Goal: Task Accomplishment & Management: Manage account settings

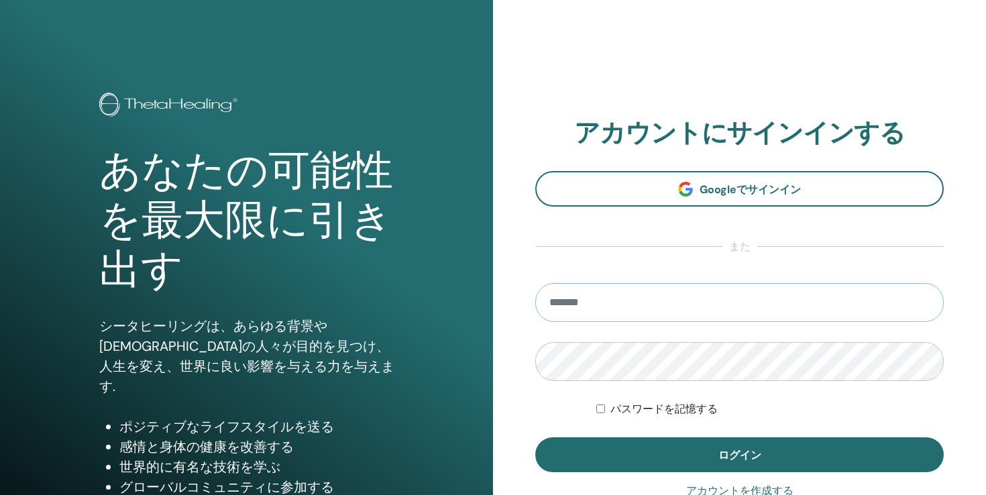
type input "**********"
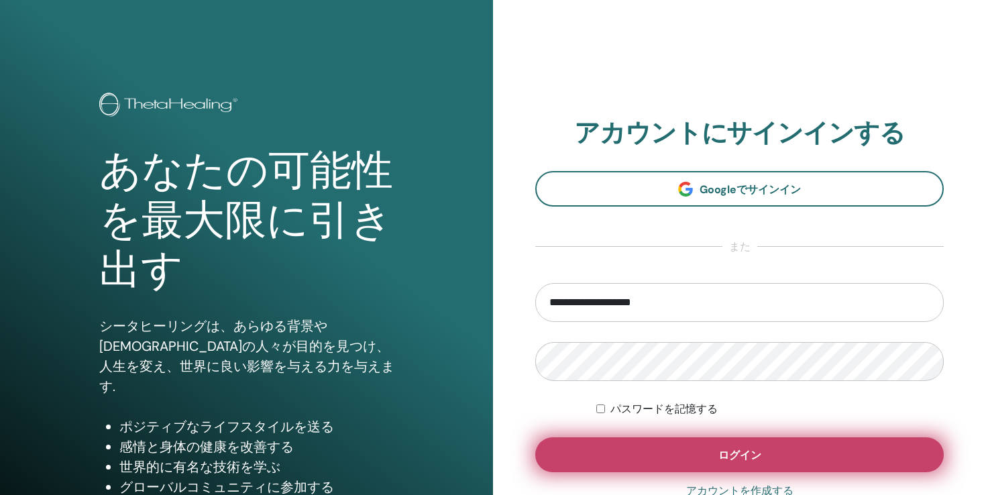
click at [682, 461] on button "ログイン" at bounding box center [739, 455] width 409 height 35
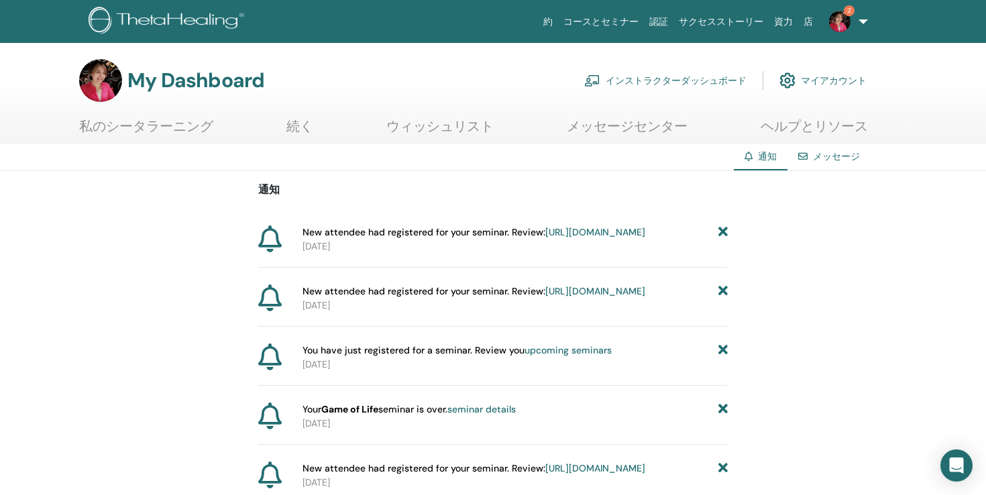
click at [188, 121] on link "私のシータラーニング" at bounding box center [146, 131] width 134 height 26
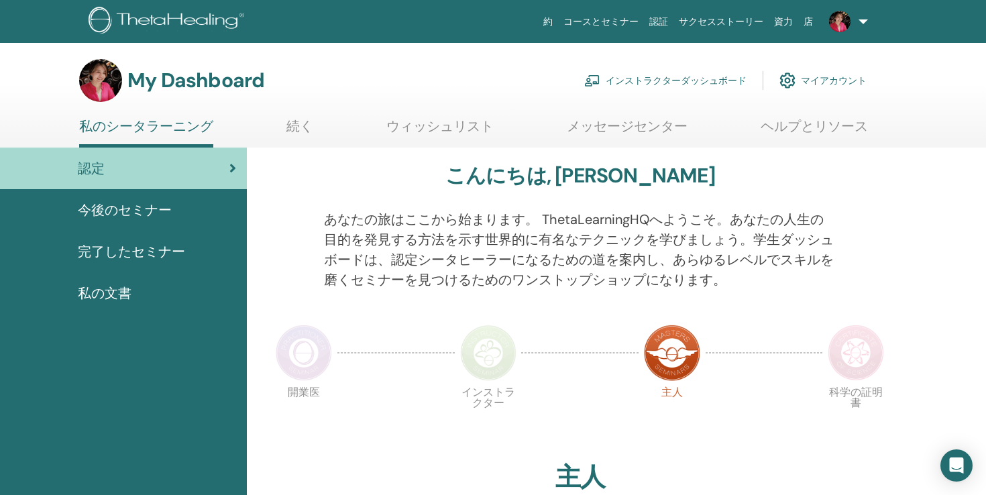
click at [661, 79] on link "インストラクターダッシュボード" at bounding box center [665, 81] width 162 height 30
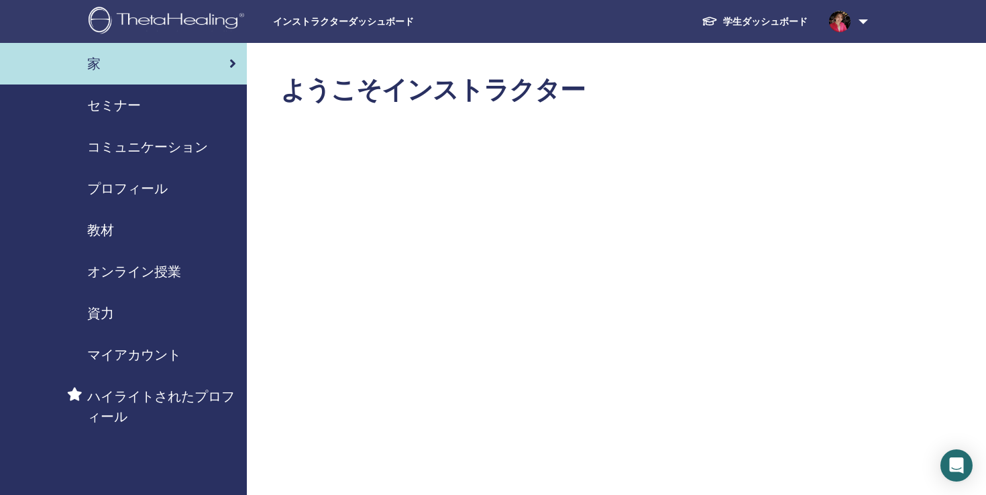
click at [138, 105] on span "セミナー" at bounding box center [114, 105] width 54 height 20
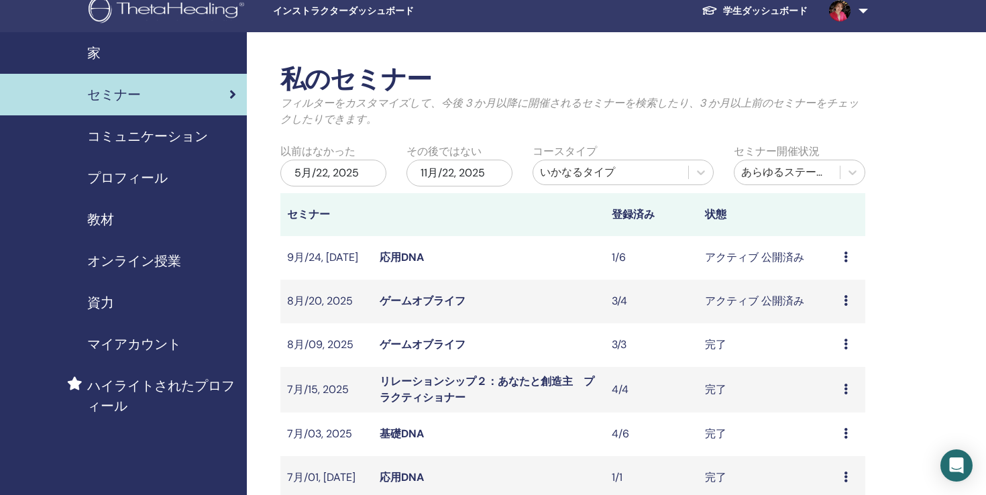
scroll to position [19, 0]
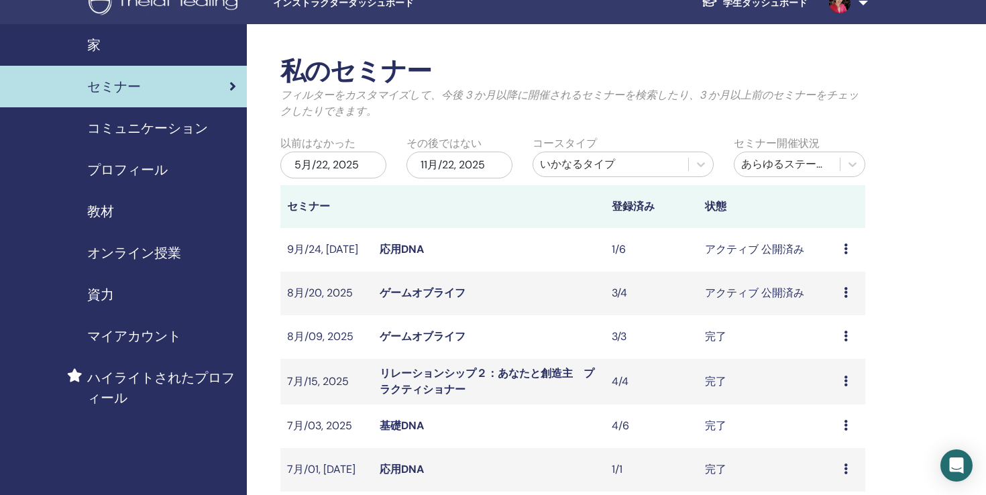
click at [773, 289] on td "アクティブ 公開済み" at bounding box center [769, 294] width 140 height 44
click at [847, 290] on icon at bounding box center [846, 292] width 4 height 11
click at [848, 305] on link "プレビュー" at bounding box center [842, 300] width 54 height 14
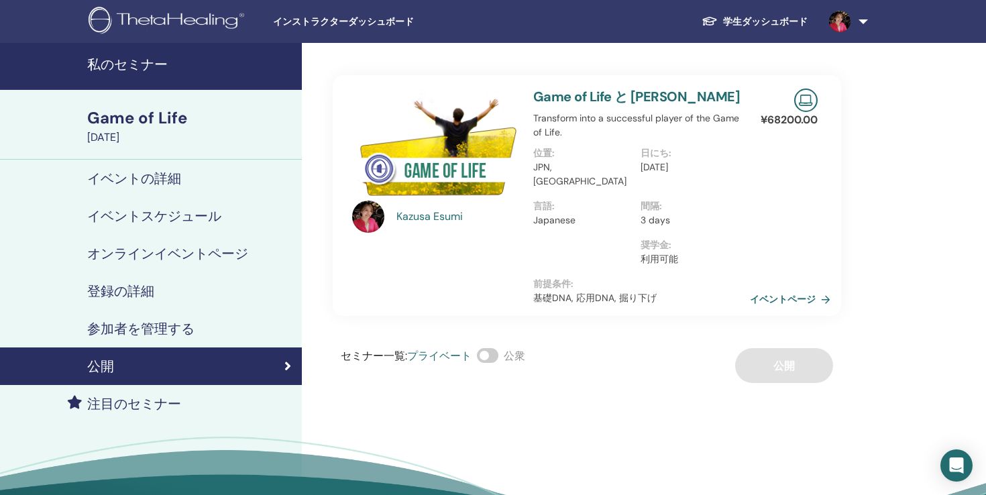
click at [783, 289] on link "イベントページ" at bounding box center [793, 299] width 86 height 20
click at [139, 329] on h4 "参加者を管理する" at bounding box center [140, 329] width 107 height 16
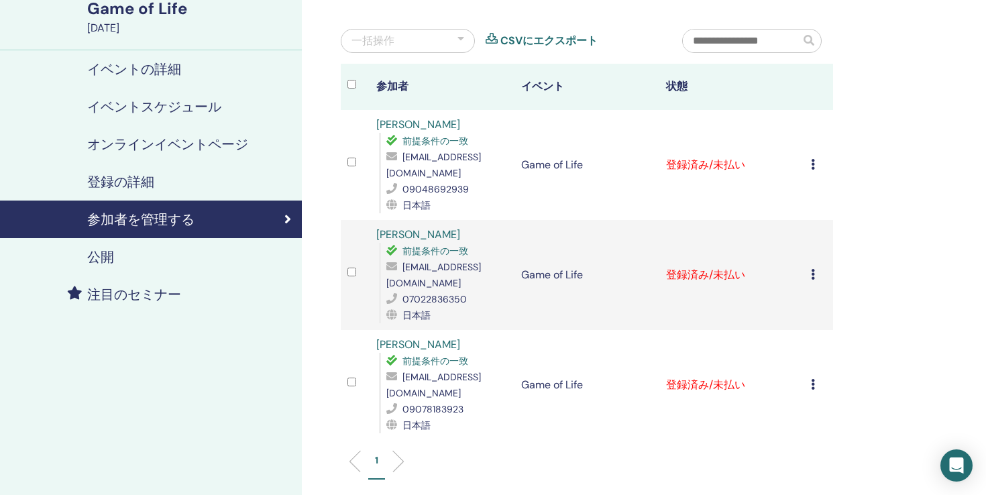
scroll to position [111, 0]
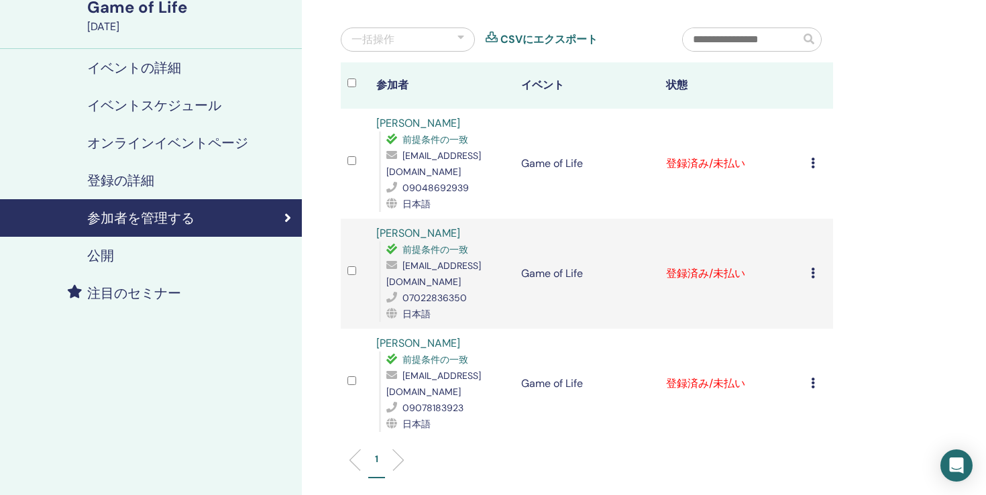
click at [813, 167] on icon at bounding box center [813, 163] width 4 height 11
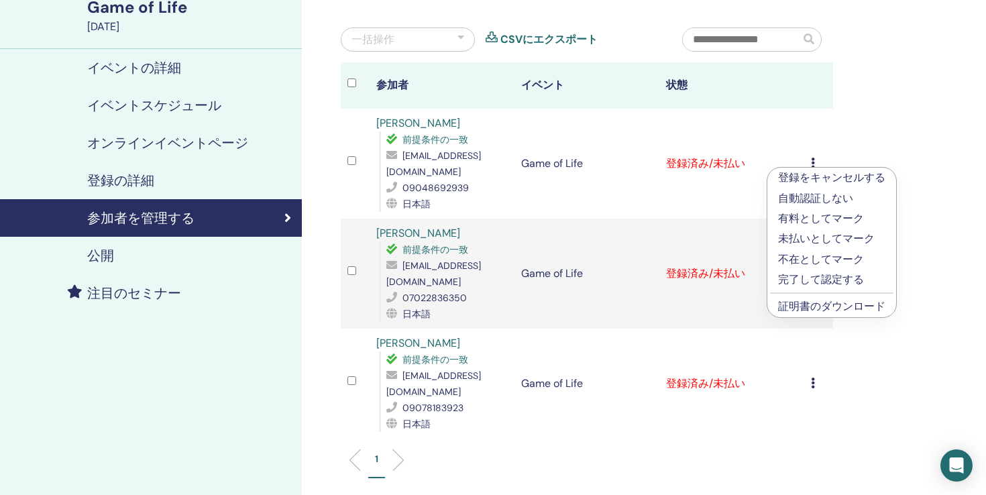
click at [825, 285] on p "完了して認定する" at bounding box center [831, 280] width 107 height 16
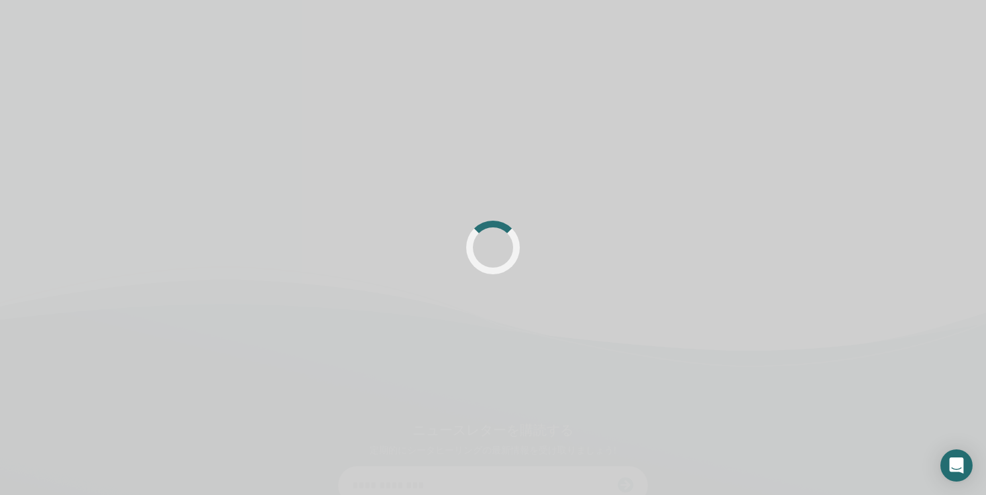
scroll to position [111, 0]
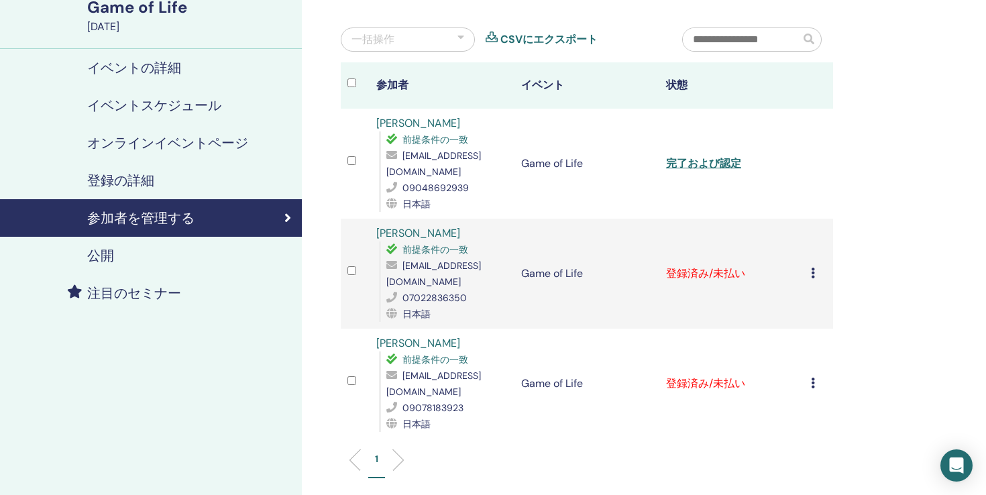
click at [811, 268] on icon at bounding box center [813, 273] width 4 height 11
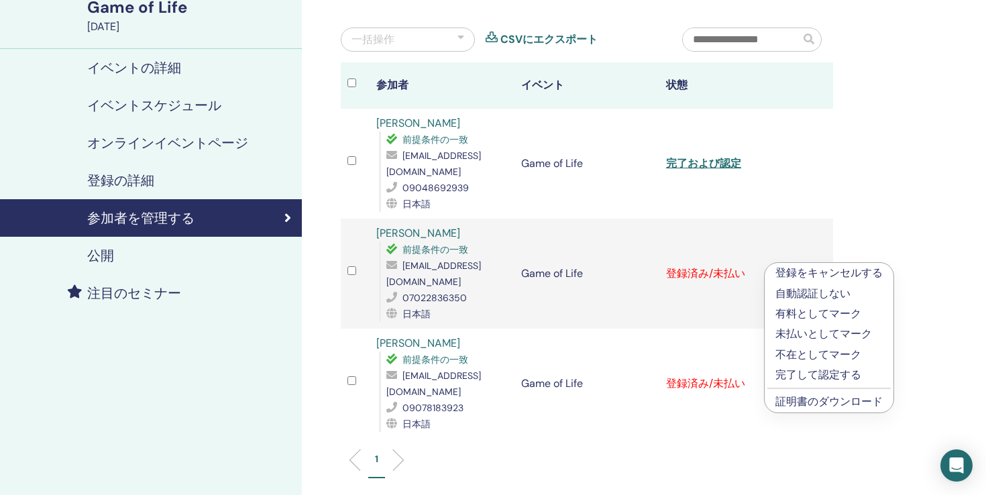
click at [812, 379] on p "完了して認定する" at bounding box center [829, 375] width 107 height 16
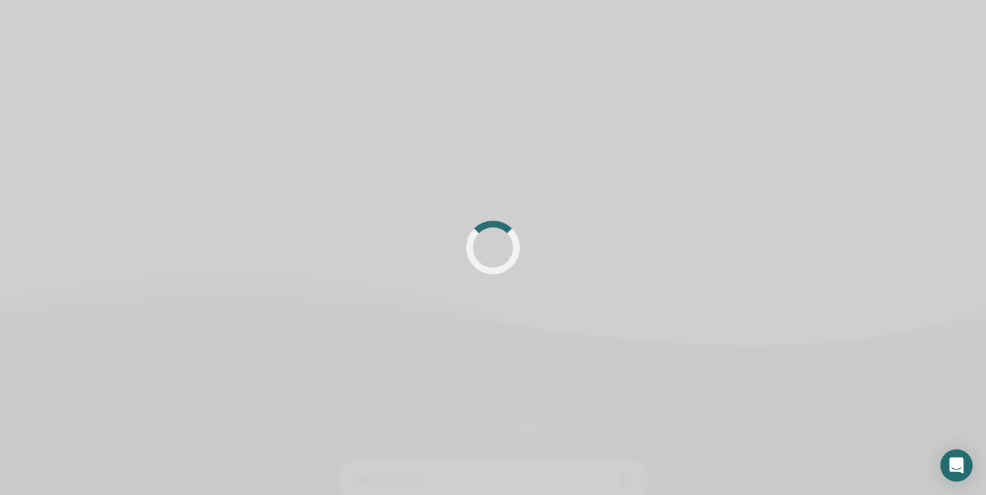
scroll to position [111, 0]
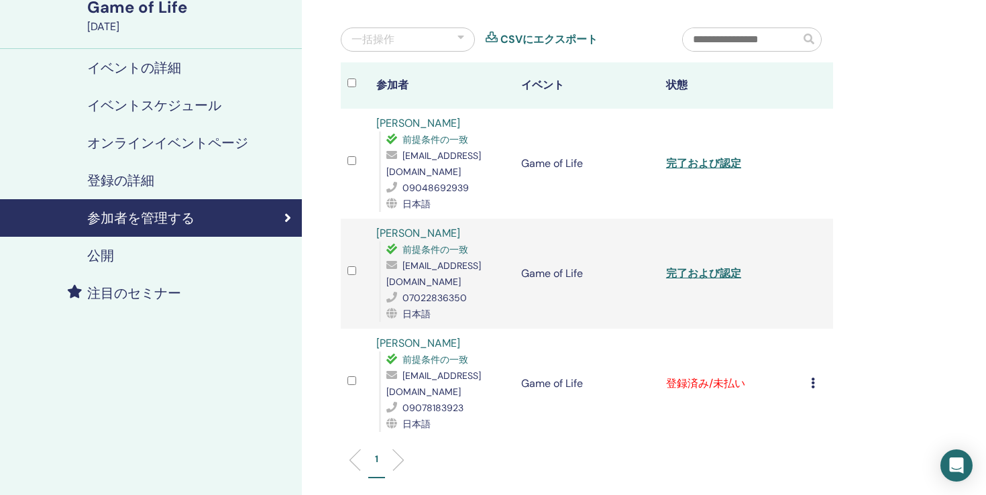
click at [812, 378] on icon at bounding box center [813, 383] width 4 height 11
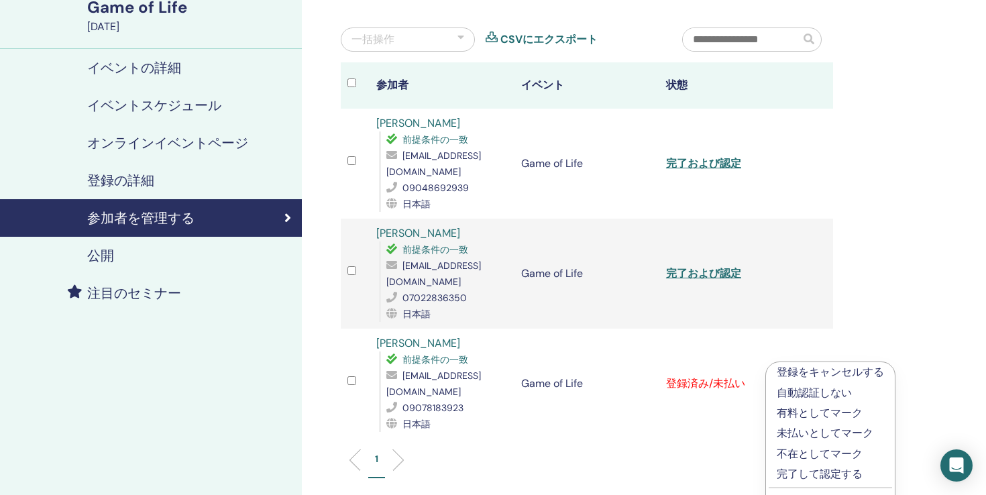
click at [805, 472] on p "完了して認定する" at bounding box center [830, 474] width 107 height 16
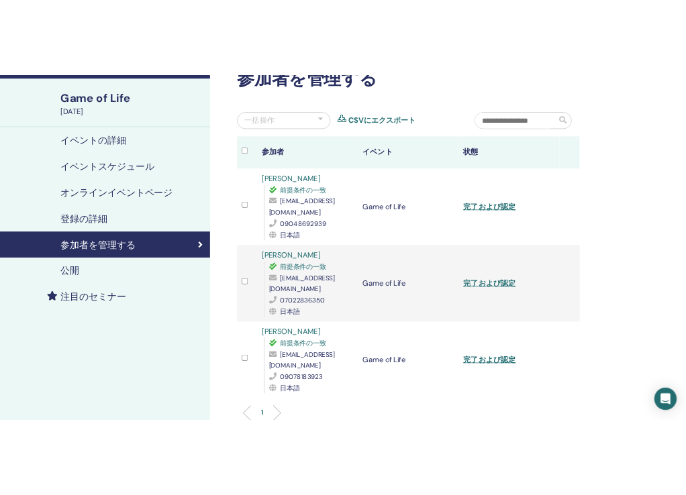
scroll to position [108, 0]
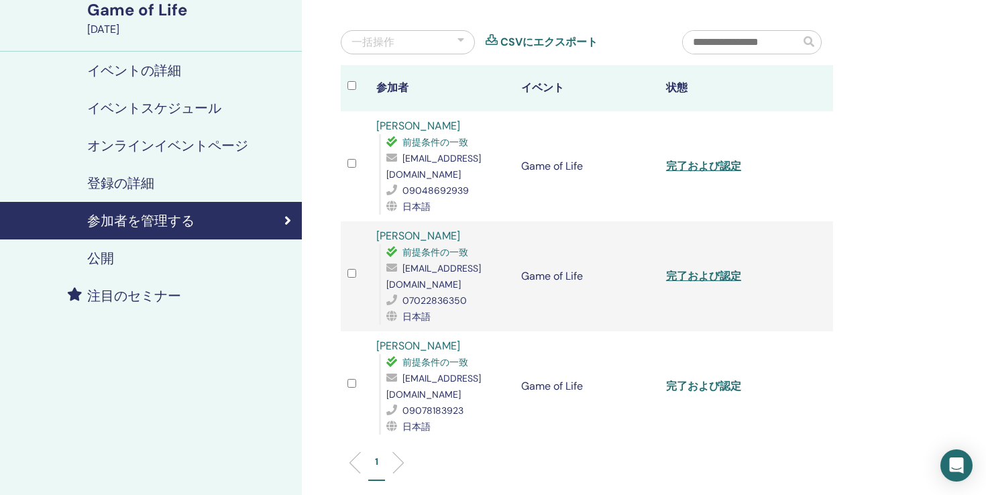
click at [728, 379] on link "完了および認定" at bounding box center [703, 386] width 75 height 14
click at [713, 269] on link "完了および認定" at bounding box center [703, 276] width 75 height 14
click at [707, 168] on link "完了および認定" at bounding box center [703, 166] width 75 height 14
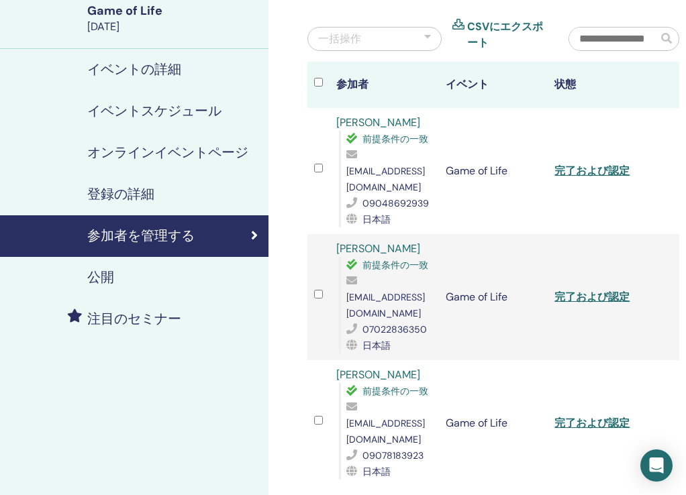
click at [190, 236] on h4 "参加者を管理する" at bounding box center [140, 236] width 107 height 20
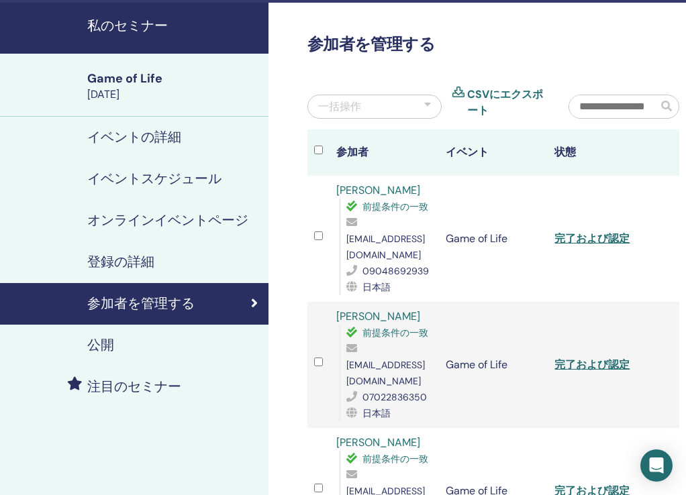
scroll to position [0, 0]
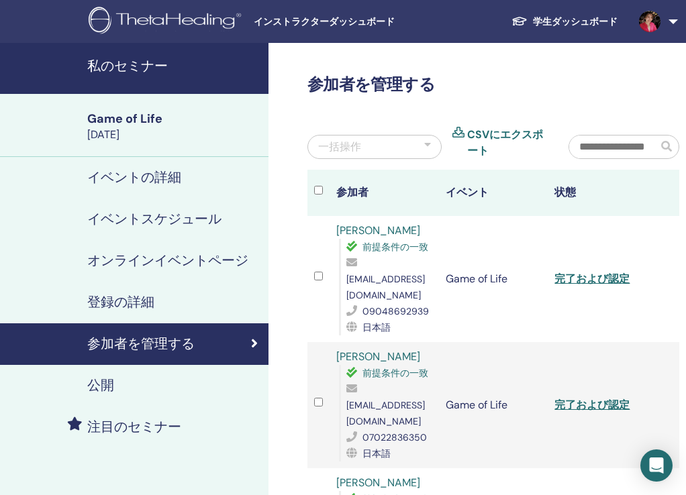
click at [153, 172] on h4 "イベントの詳細" at bounding box center [134, 178] width 94 height 20
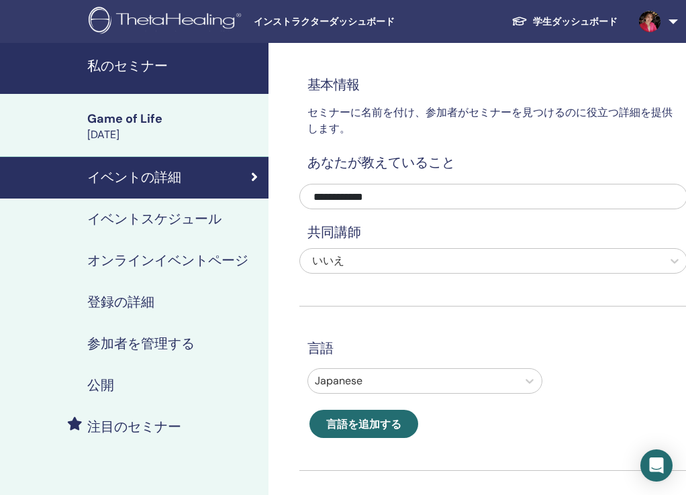
click at [146, 344] on h4 "参加者を管理する" at bounding box center [140, 344] width 107 height 20
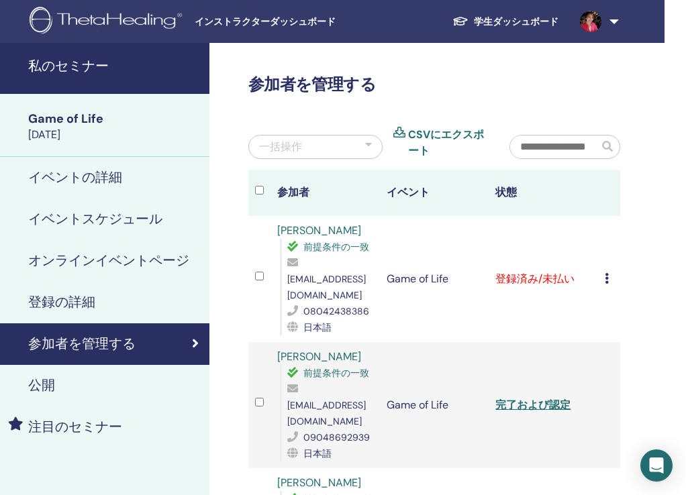
scroll to position [0, 119]
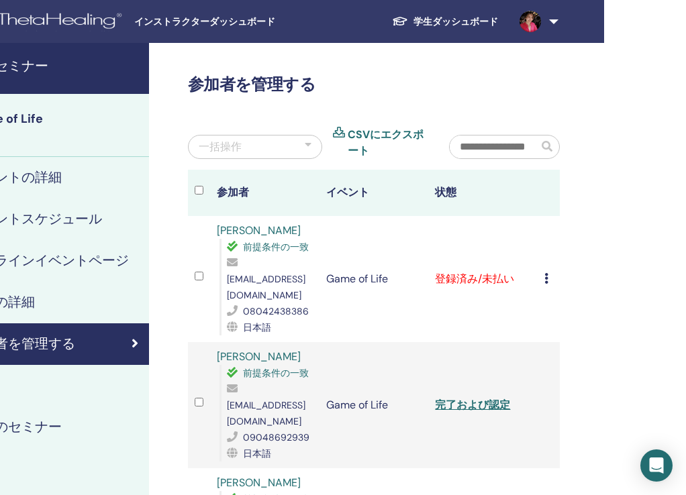
click at [545, 273] on icon at bounding box center [546, 278] width 4 height 11
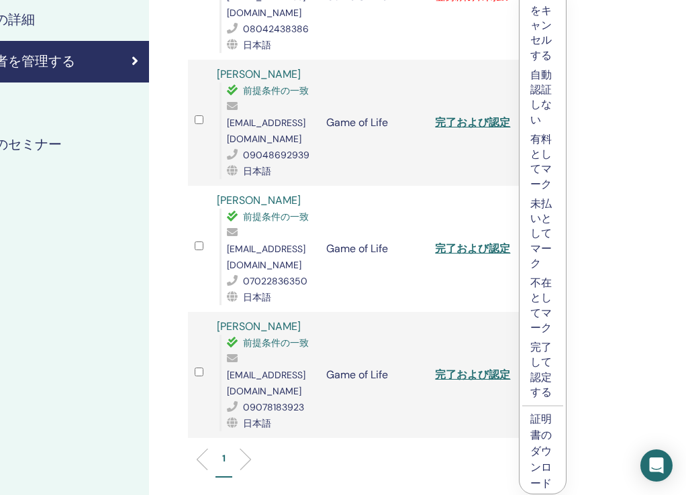
scroll to position [287, 119]
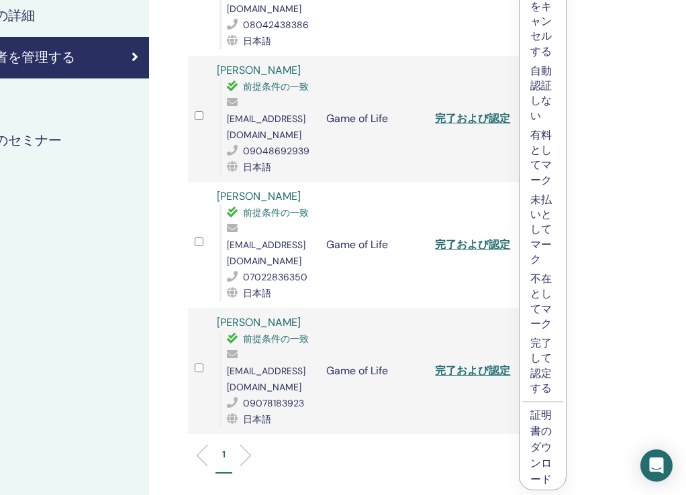
click at [537, 366] on p "完了して認定する" at bounding box center [542, 366] width 25 height 60
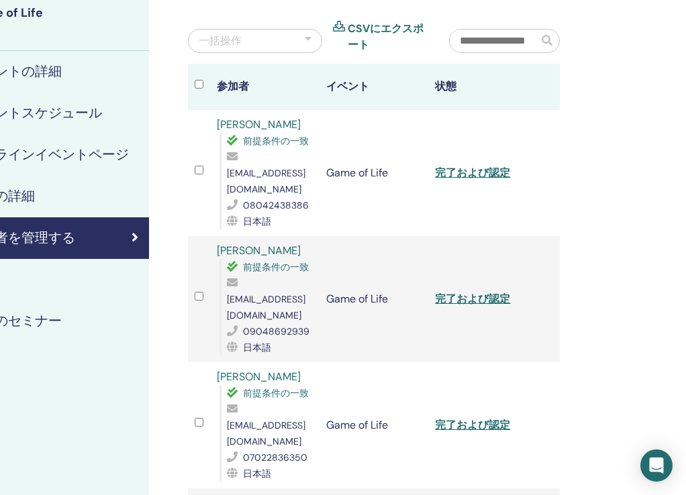
scroll to position [103, 119]
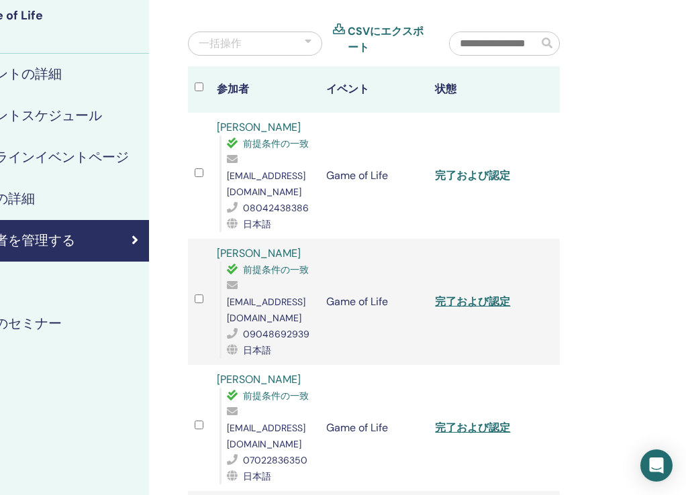
click at [488, 168] on link "完了および認定" at bounding box center [472, 175] width 75 height 14
